Goal: Task Accomplishment & Management: Use online tool/utility

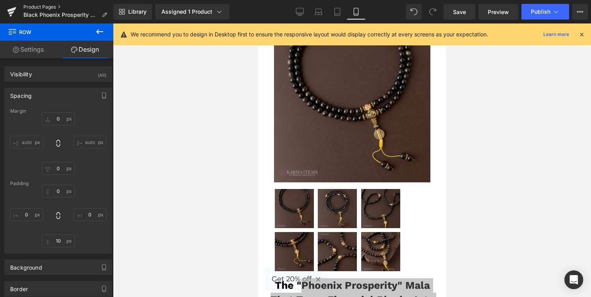
click at [50, 9] on link "Product Pages" at bounding box center [68, 7] width 90 height 6
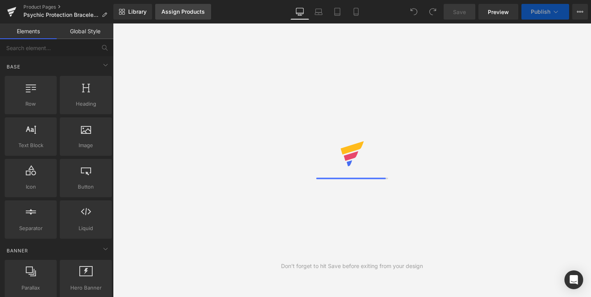
click at [193, 14] on div "Assign Products" at bounding box center [182, 12] width 43 height 6
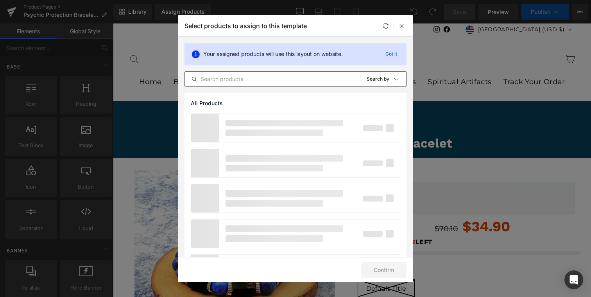
click at [239, 78] on input "text" at bounding box center [272, 78] width 175 height 9
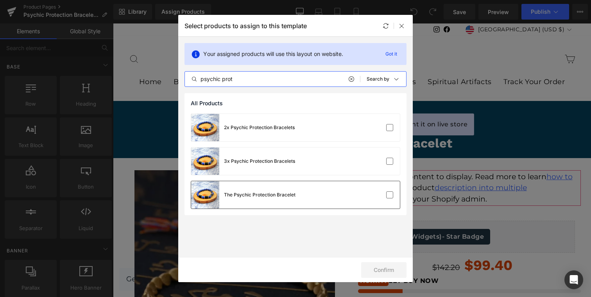
type input "psychic prot"
click at [275, 186] on div "The Psychic Protection Bracelet" at bounding box center [243, 194] width 104 height 27
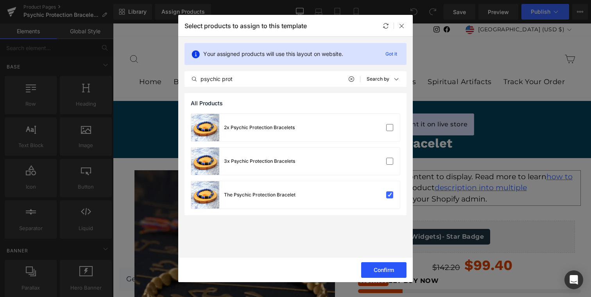
click at [370, 272] on button "Confirm" at bounding box center [383, 270] width 45 height 16
click at [406, 22] on div at bounding box center [401, 25] width 9 height 9
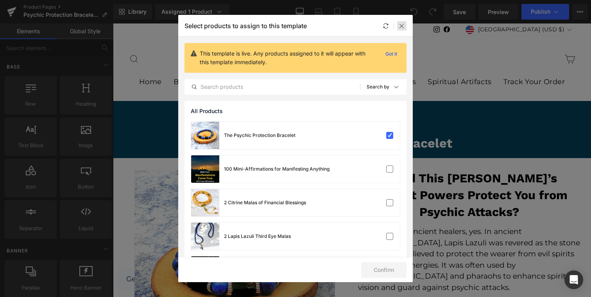
click at [403, 24] on icon at bounding box center [402, 26] width 6 height 6
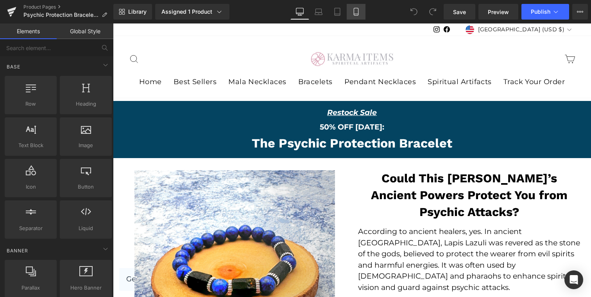
click at [358, 15] on icon at bounding box center [356, 11] width 4 height 7
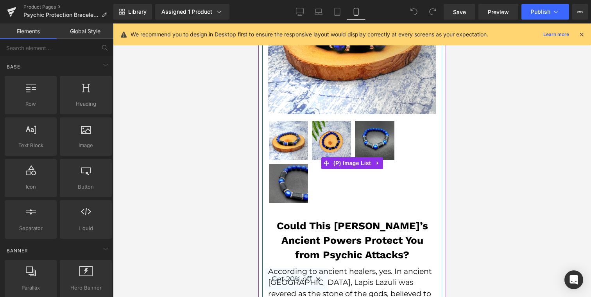
scroll to position [209, 0]
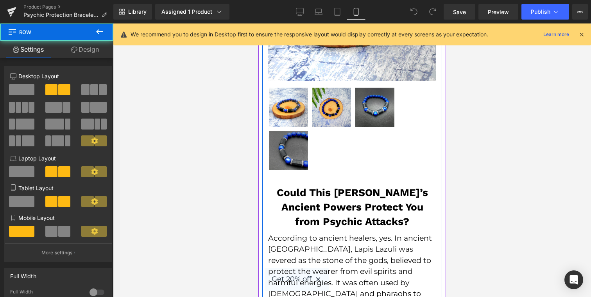
click at [313, 182] on div "Sale Off (P) Image" at bounding box center [352, 49] width 180 height 272
click at [313, 211] on strong "Could This Bracelet’s Ancient Powers Protect You from Psychic Attacks?" at bounding box center [351, 206] width 151 height 41
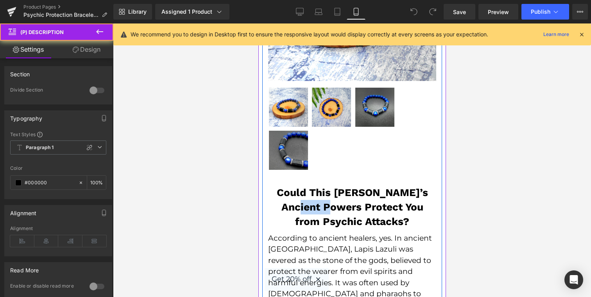
click at [313, 211] on strong "Could This Bracelet’s Ancient Powers Protect You from Psychic Attacks?" at bounding box center [351, 206] width 151 height 41
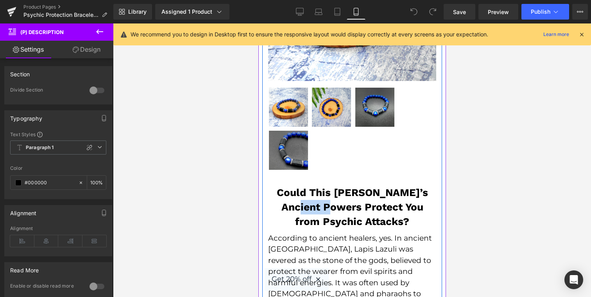
click at [313, 134] on div at bounding box center [352, 130] width 168 height 86
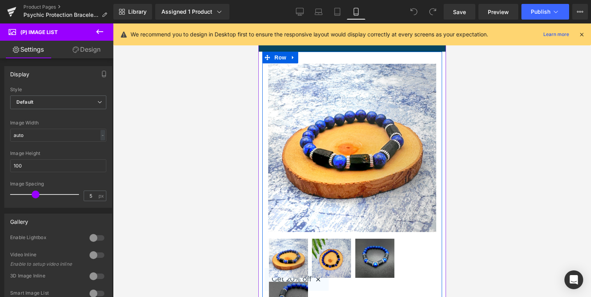
scroll to position [48, 0]
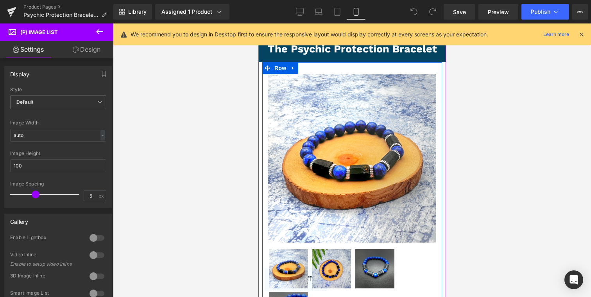
click at [311, 125] on img at bounding box center [352, 158] width 168 height 168
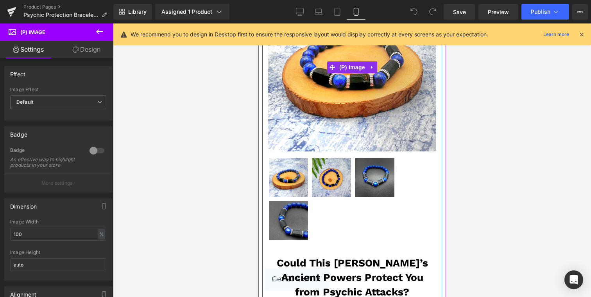
scroll to position [158, 0]
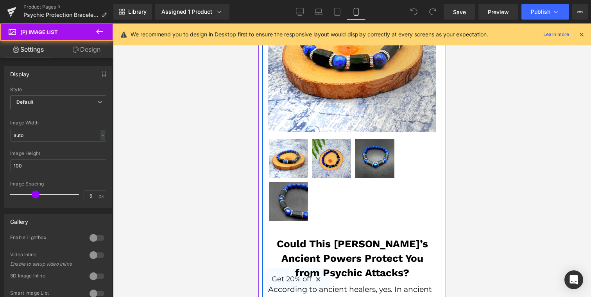
click at [276, 208] on img at bounding box center [287, 201] width 39 height 39
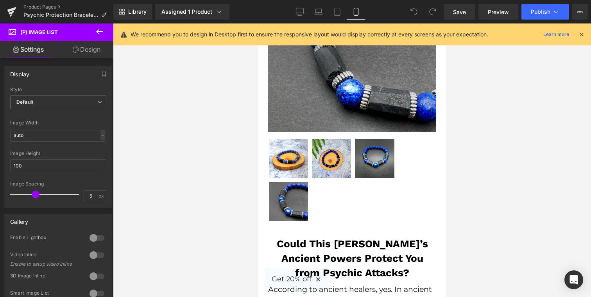
click at [88, 54] on link "Design" at bounding box center [86, 50] width 57 height 18
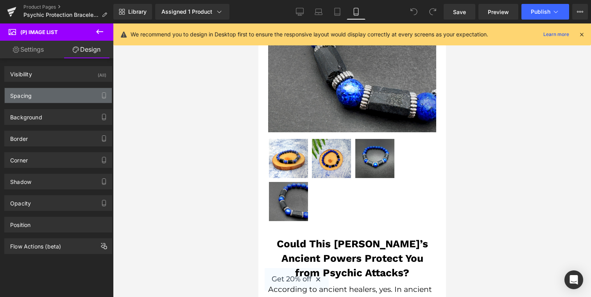
click at [63, 92] on div "Spacing" at bounding box center [58, 95] width 107 height 15
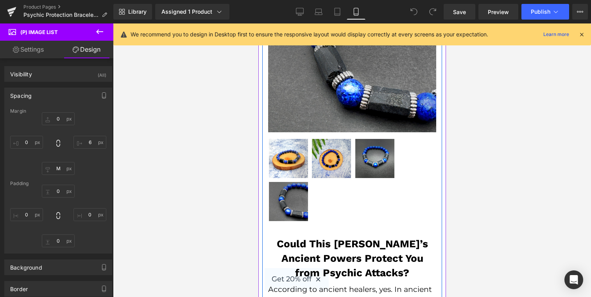
click at [309, 247] on strong "Could This Bracelet’s Ancient Powers Protect You from Psychic Attacks?" at bounding box center [351, 258] width 151 height 41
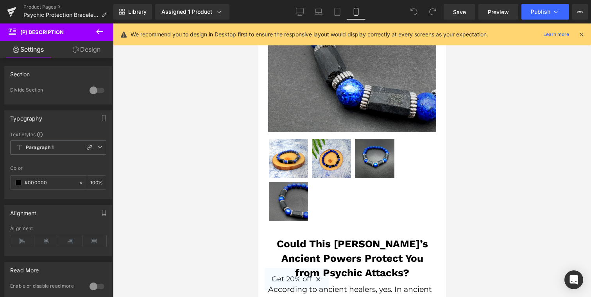
click at [87, 48] on link "Design" at bounding box center [86, 50] width 57 height 18
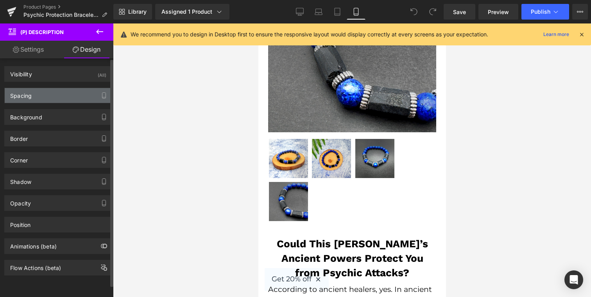
click at [62, 94] on div "Spacing" at bounding box center [58, 95] width 107 height 15
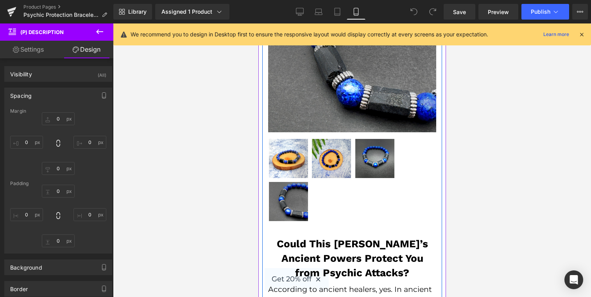
click at [284, 227] on div "Sale Off (P) Image" at bounding box center [352, 100] width 180 height 272
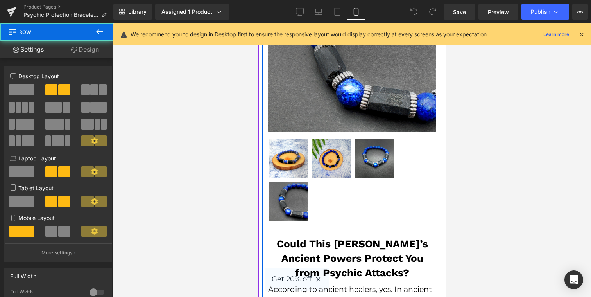
click at [283, 229] on div "Sale Off (P) Image" at bounding box center [352, 100] width 180 height 272
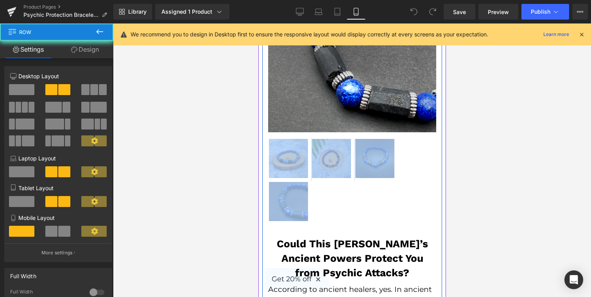
click at [283, 229] on div "Sale Off (P) Image" at bounding box center [352, 100] width 180 height 272
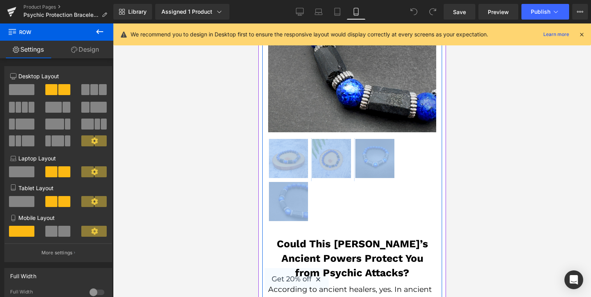
click at [307, 236] on h2 "Could This Bracelet’s Ancient Powers Protect You from Psychic Attacks?" at bounding box center [352, 257] width 168 height 43
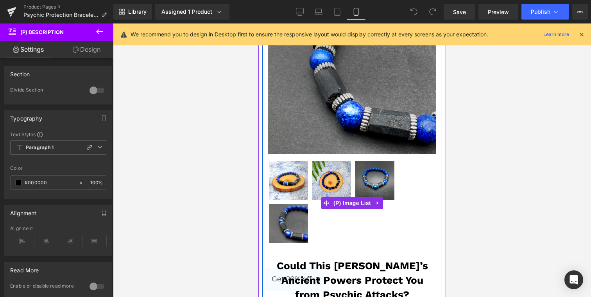
scroll to position [137, 0]
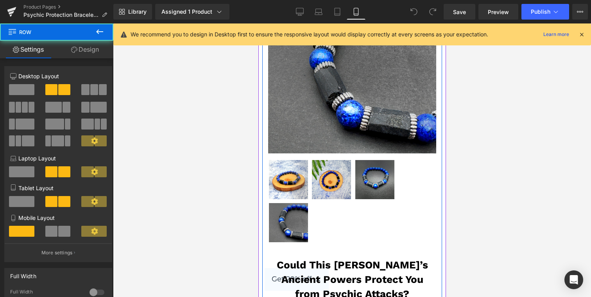
click at [284, 248] on div "Sale Off (P) Image" at bounding box center [352, 121] width 180 height 272
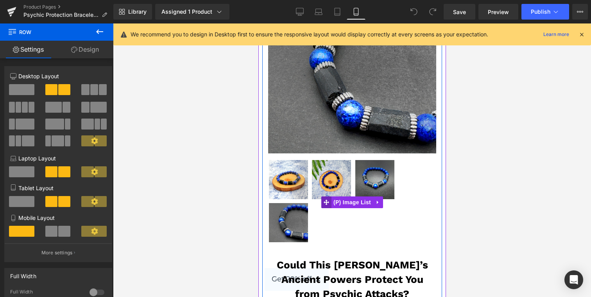
click at [327, 203] on icon at bounding box center [325, 202] width 5 height 6
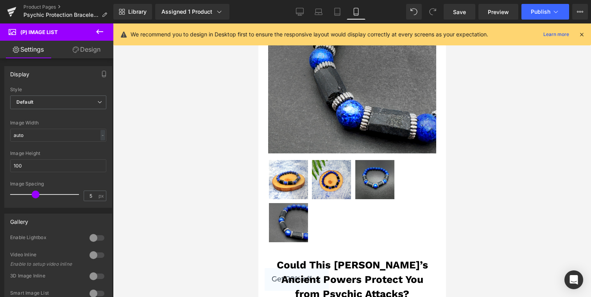
click at [96, 52] on link "Design" at bounding box center [86, 50] width 57 height 18
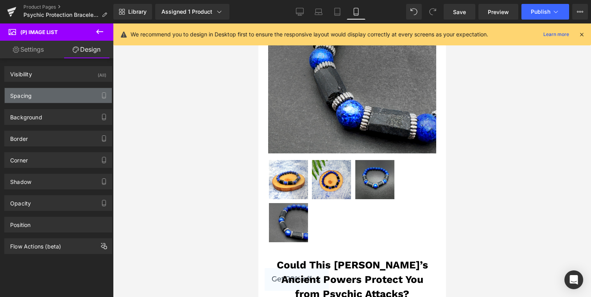
click at [63, 96] on div "Spacing" at bounding box center [58, 95] width 107 height 15
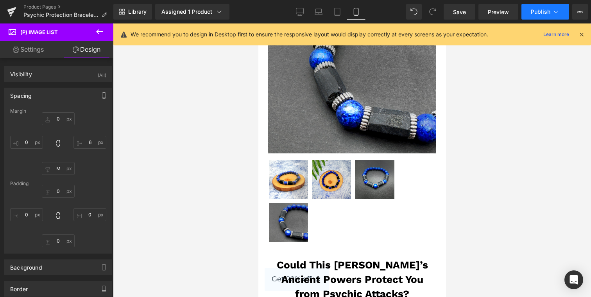
click at [542, 14] on span "Publish" at bounding box center [541, 12] width 20 height 6
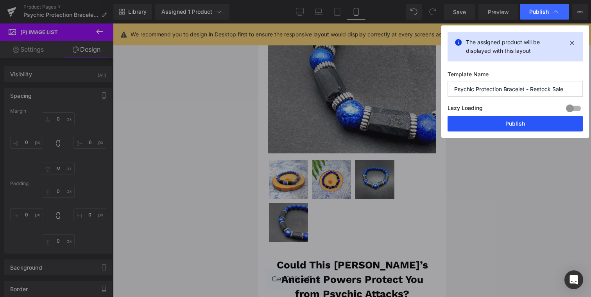
click at [518, 117] on button "Publish" at bounding box center [514, 124] width 135 height 16
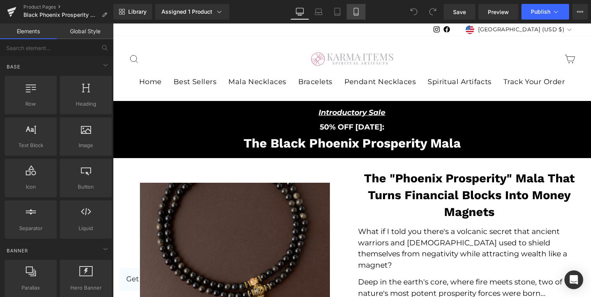
click at [358, 18] on link "Mobile" at bounding box center [356, 12] width 19 height 16
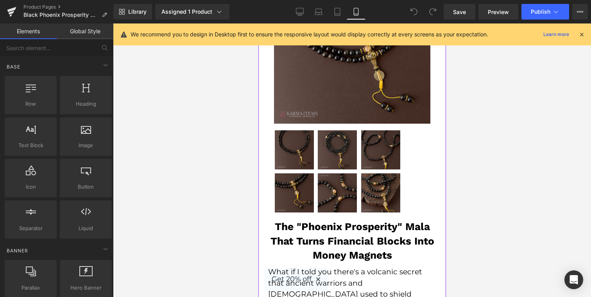
scroll to position [179, 0]
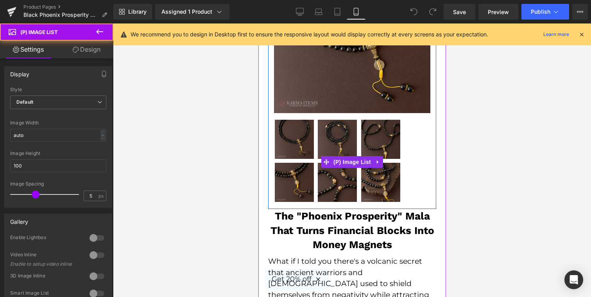
click at [343, 143] on img at bounding box center [336, 139] width 39 height 39
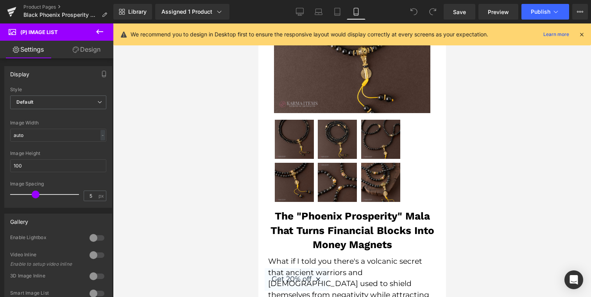
click at [84, 55] on link "Design" at bounding box center [86, 50] width 57 height 18
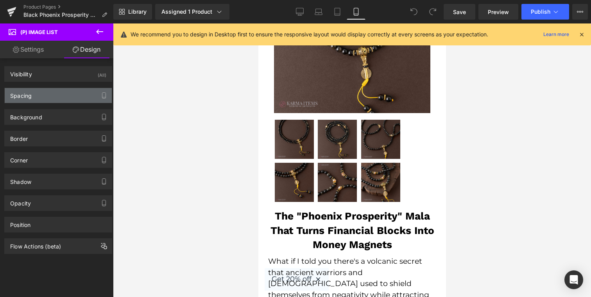
click at [63, 95] on div "Spacing" at bounding box center [58, 95] width 107 height 15
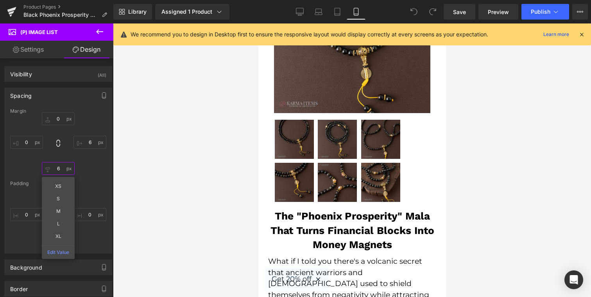
click at [60, 173] on input "6" at bounding box center [58, 168] width 33 height 13
type input "M"
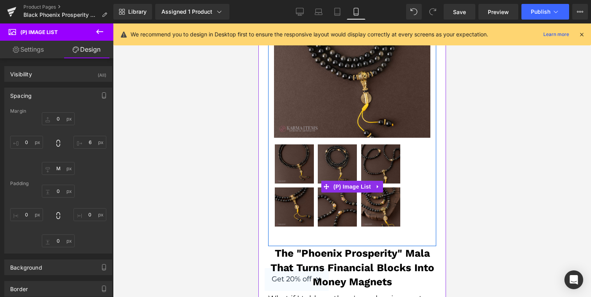
scroll to position [157, 0]
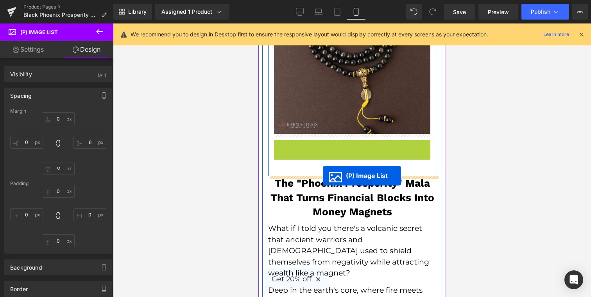
drag, startPoint x: 327, startPoint y: 182, endPoint x: 322, endPoint y: 175, distance: 8.5
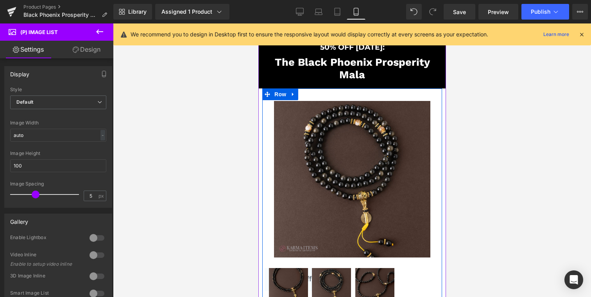
scroll to position [21, 0]
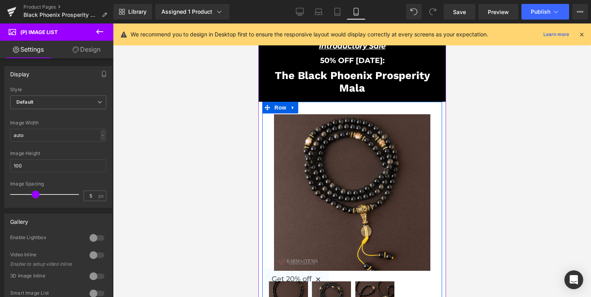
click at [284, 131] on img at bounding box center [351, 186] width 156 height 169
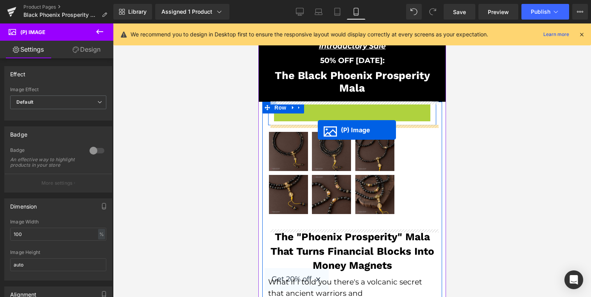
drag, startPoint x: 332, startPoint y: 185, endPoint x: 317, endPoint y: 130, distance: 57.5
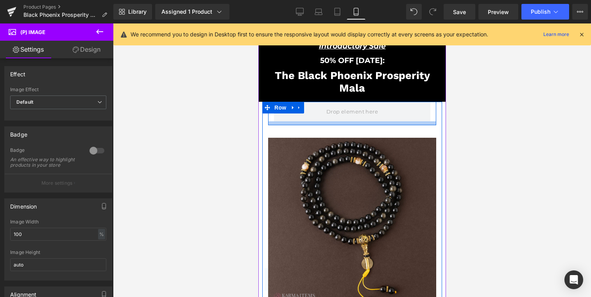
click at [354, 124] on div at bounding box center [352, 123] width 168 height 4
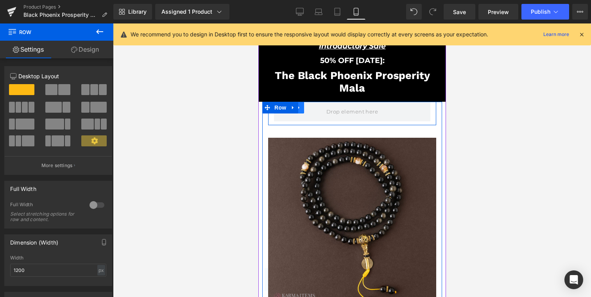
click at [301, 106] on icon at bounding box center [298, 107] width 5 height 6
click at [322, 107] on icon at bounding box center [318, 107] width 5 height 5
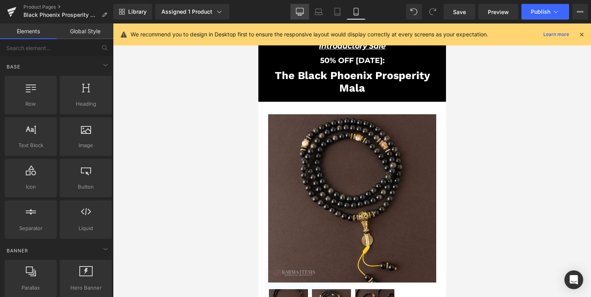
click at [305, 10] on link "Desktop" at bounding box center [299, 12] width 19 height 16
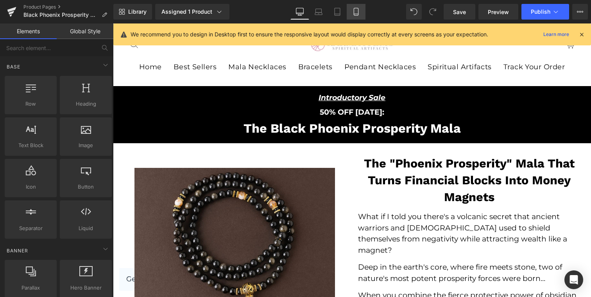
click at [360, 14] on link "Mobile" at bounding box center [356, 12] width 19 height 16
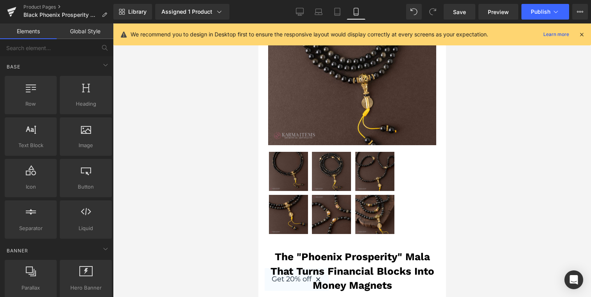
scroll to position [166, 0]
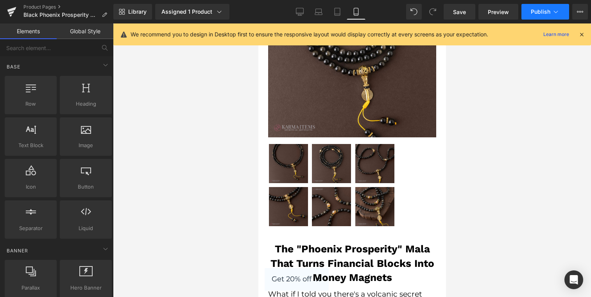
click at [537, 18] on button "Publish" at bounding box center [545, 12] width 48 height 16
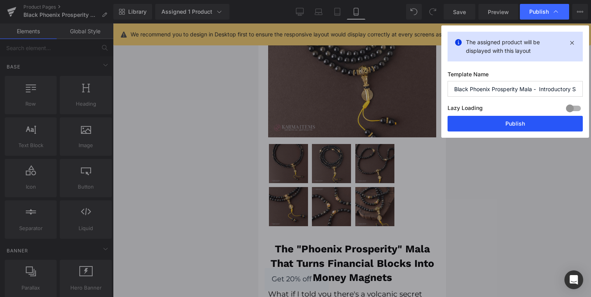
click at [501, 120] on button "Publish" at bounding box center [514, 124] width 135 height 16
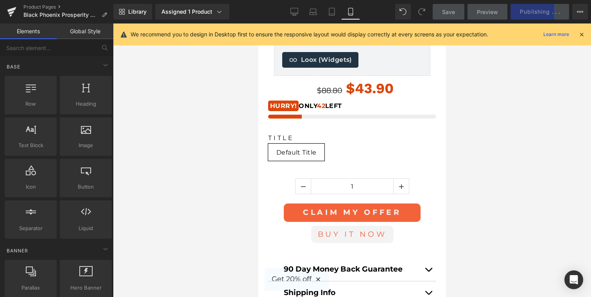
scroll to position [1235, 0]
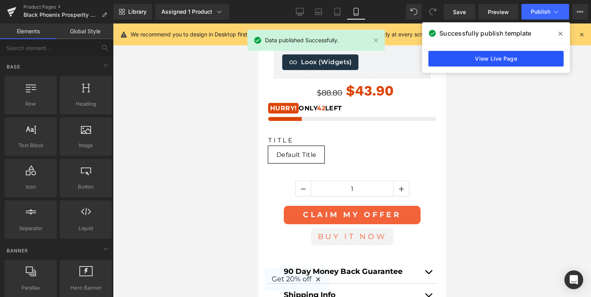
click at [460, 55] on link "View Live Page" at bounding box center [495, 59] width 135 height 16
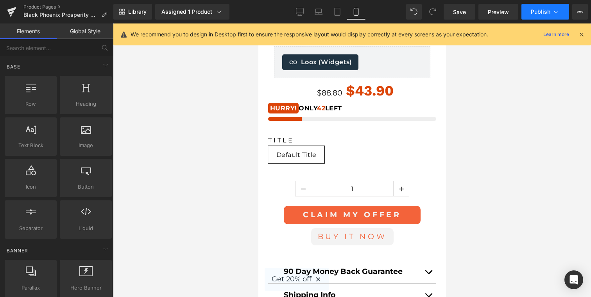
click at [542, 11] on span "Publish" at bounding box center [541, 12] width 20 height 6
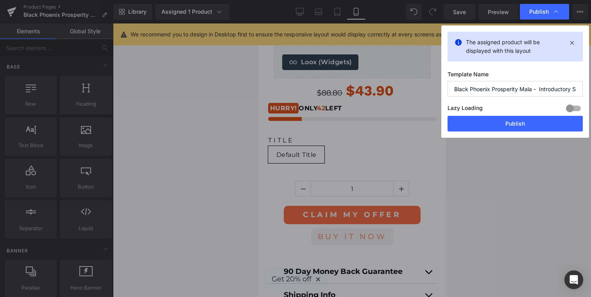
drag, startPoint x: 532, startPoint y: 92, endPoint x: 550, endPoint y: 87, distance: 18.7
click at [558, 88] on input "Black Phoenix Prosperity Mala - Introductory Sale" at bounding box center [514, 89] width 135 height 16
click at [550, 87] on input "Black Phoenix Prosperity Mala - Introductory Sale" at bounding box center [514, 89] width 135 height 16
drag, startPoint x: 523, startPoint y: 91, endPoint x: 438, endPoint y: 88, distance: 84.8
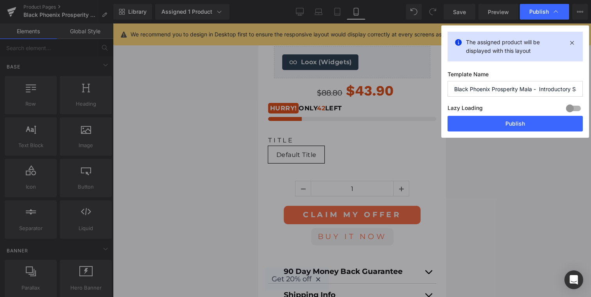
click at [438, 88] on div "Publish The assigned product will be displayed with this layout Template Name B…" at bounding box center [295, 148] width 591 height 297
click at [505, 122] on button "Publish" at bounding box center [514, 124] width 135 height 16
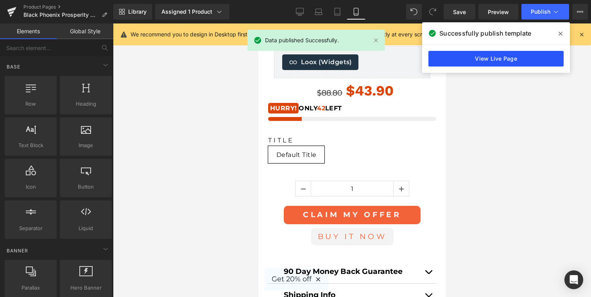
click at [509, 59] on link "View Live Page" at bounding box center [495, 59] width 135 height 16
